Goal: Task Accomplishment & Management: Manage account settings

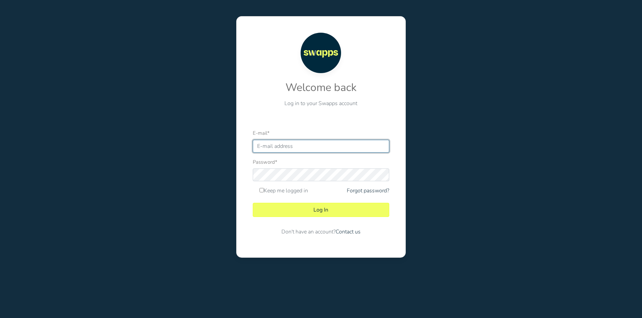
click at [282, 146] on input "E-mail *" at bounding box center [321, 146] width 137 height 13
type input "dupegui@swapps.com"
click at [374, 191] on link "Forgot password?" at bounding box center [368, 191] width 42 height 8
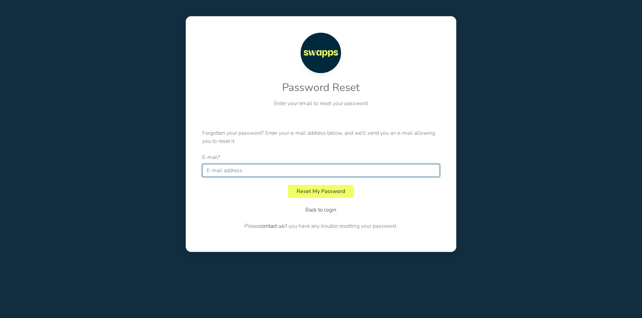
click at [237, 167] on input "E-mail *" at bounding box center [321, 170] width 238 height 13
type input "[EMAIL_ADDRESS][DOMAIN_NAME]"
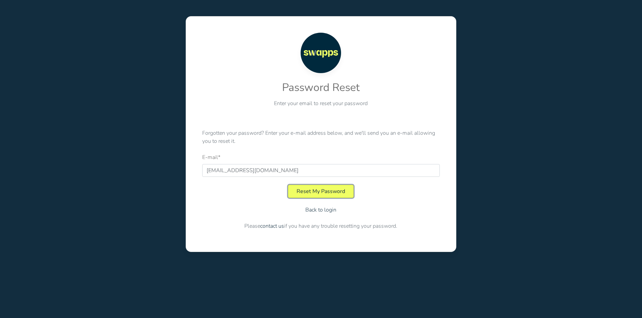
click at [319, 194] on button "Reset My Password" at bounding box center [320, 191] width 65 height 13
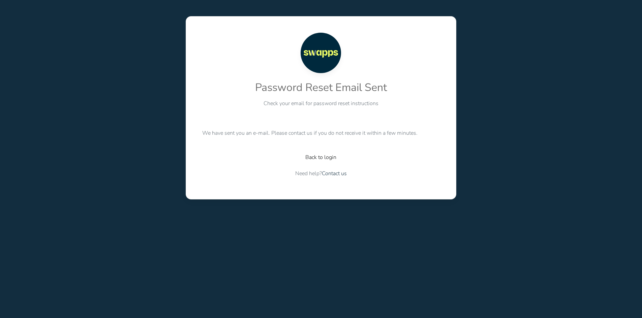
click at [323, 155] on link "Back to login" at bounding box center [321, 157] width 31 height 7
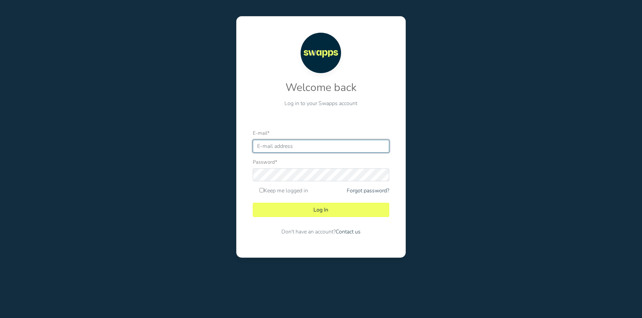
click at [285, 147] on input "E-mail *" at bounding box center [321, 146] width 137 height 13
type input "[EMAIL_ADDRESS][DOMAIN_NAME]"
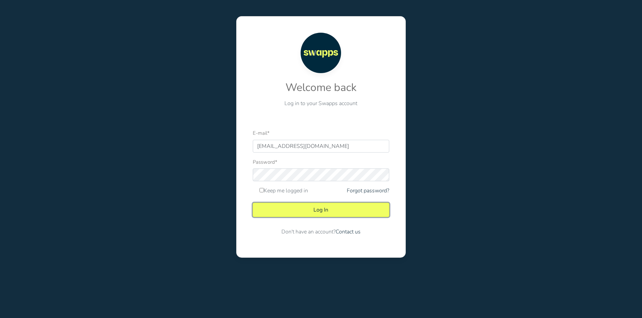
click at [332, 206] on button "Log In" at bounding box center [321, 210] width 137 height 14
